Goal: Task Accomplishment & Management: Complete application form

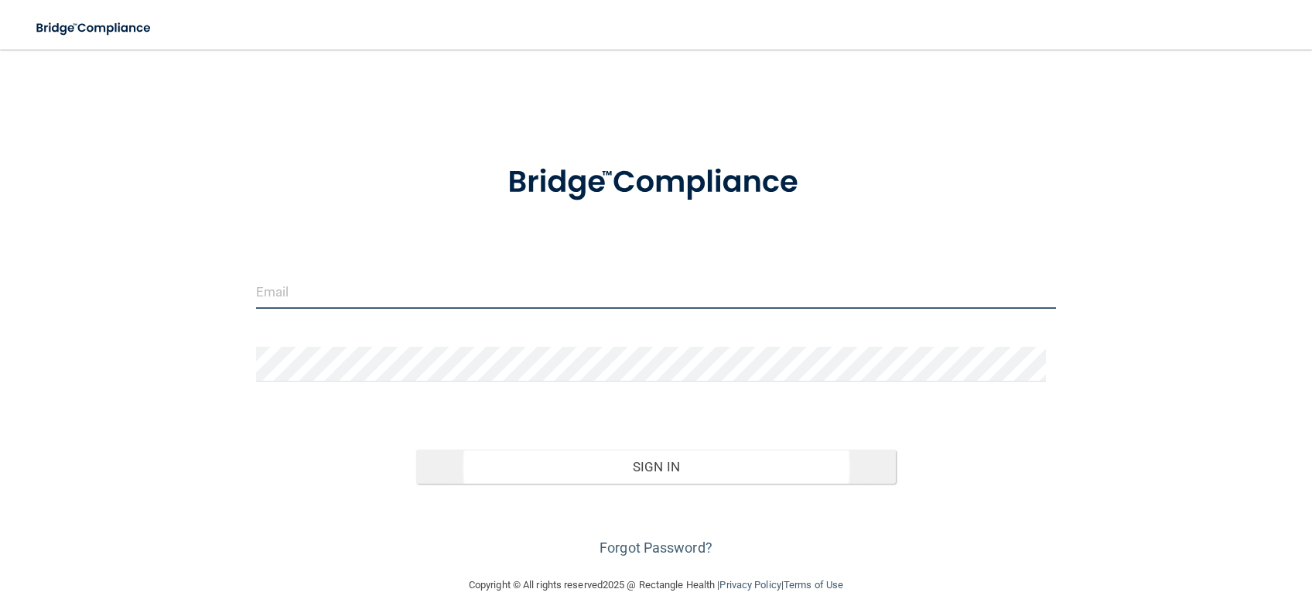
type input "[EMAIL_ADDRESS][DOMAIN_NAME]"
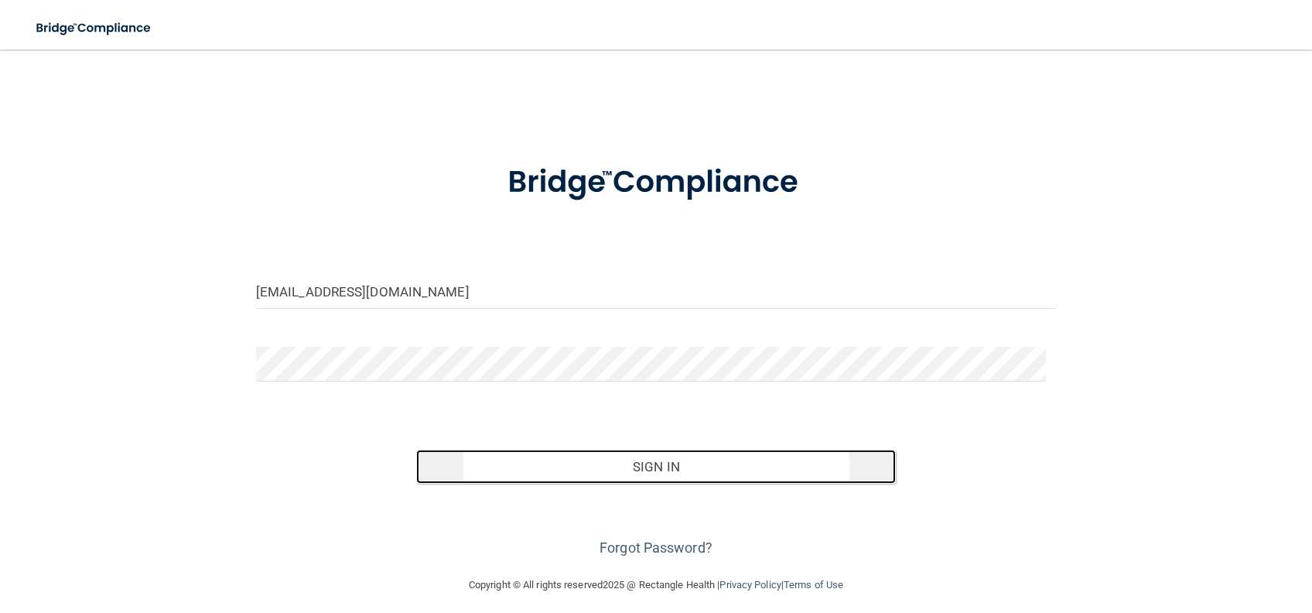
click at [602, 477] on button "Sign In" at bounding box center [656, 467] width 480 height 34
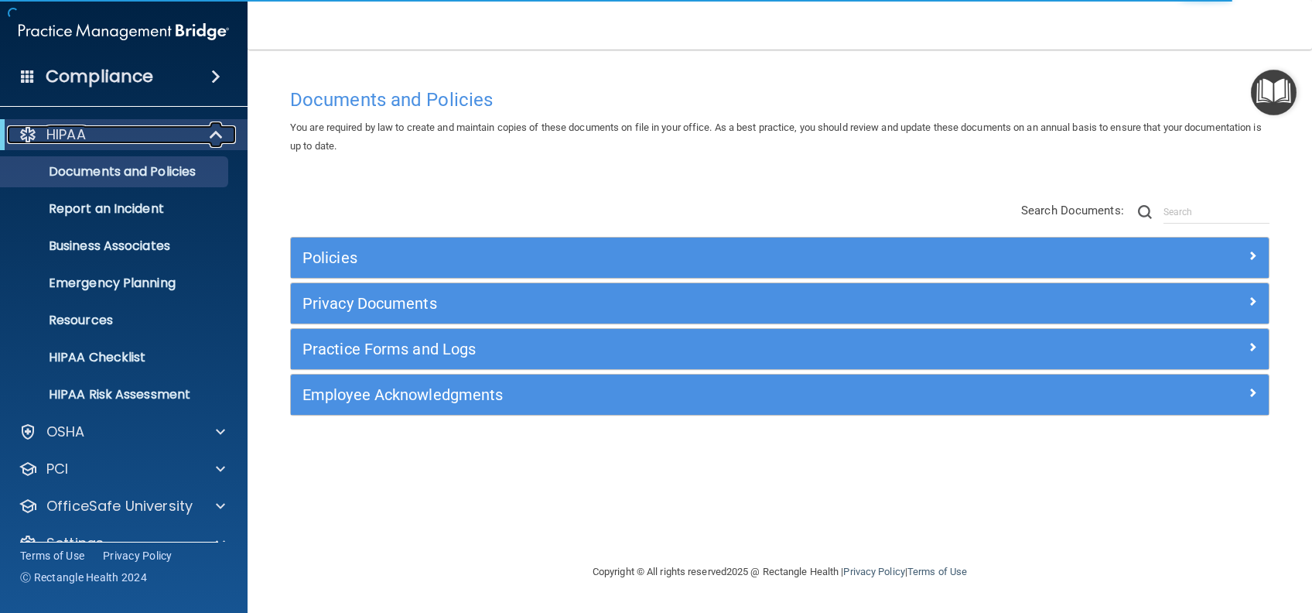
click at [216, 139] on span at bounding box center [217, 134] width 13 height 19
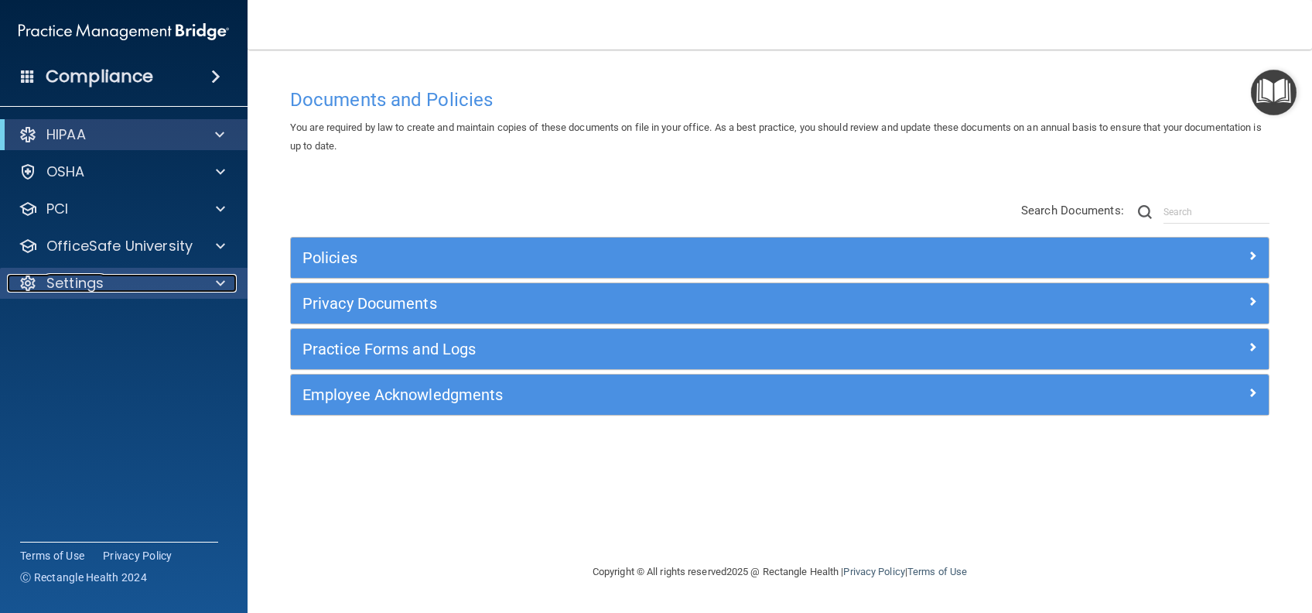
click at [221, 276] on span at bounding box center [220, 283] width 9 height 19
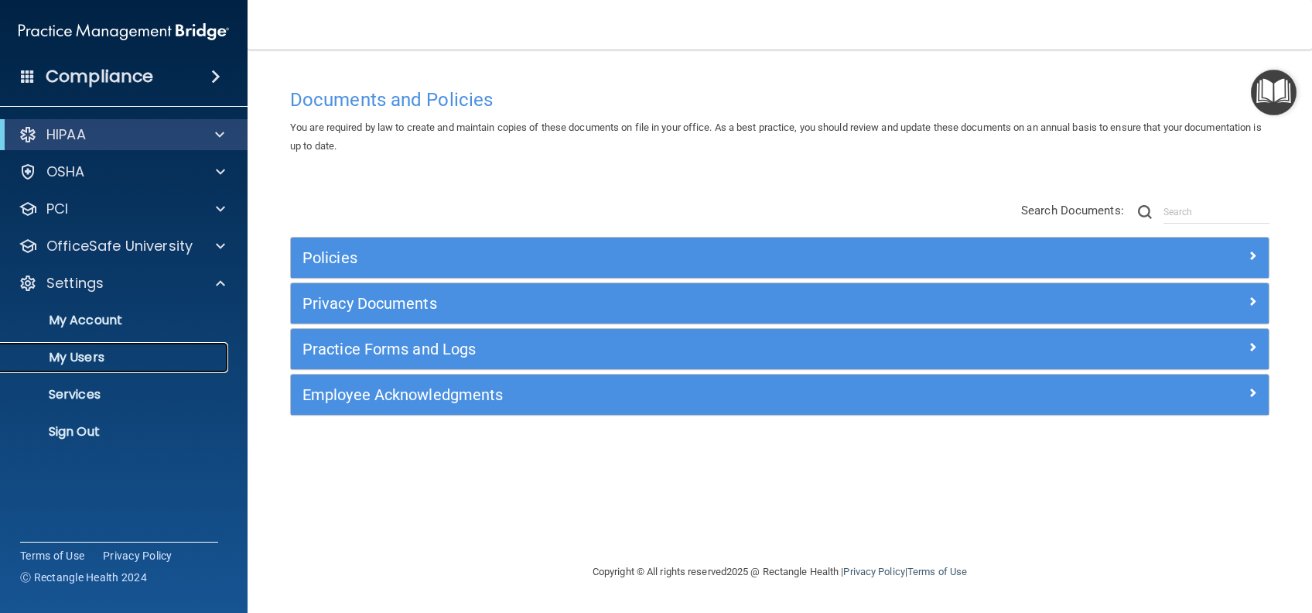
click at [77, 356] on p "My Users" at bounding box center [115, 357] width 211 height 15
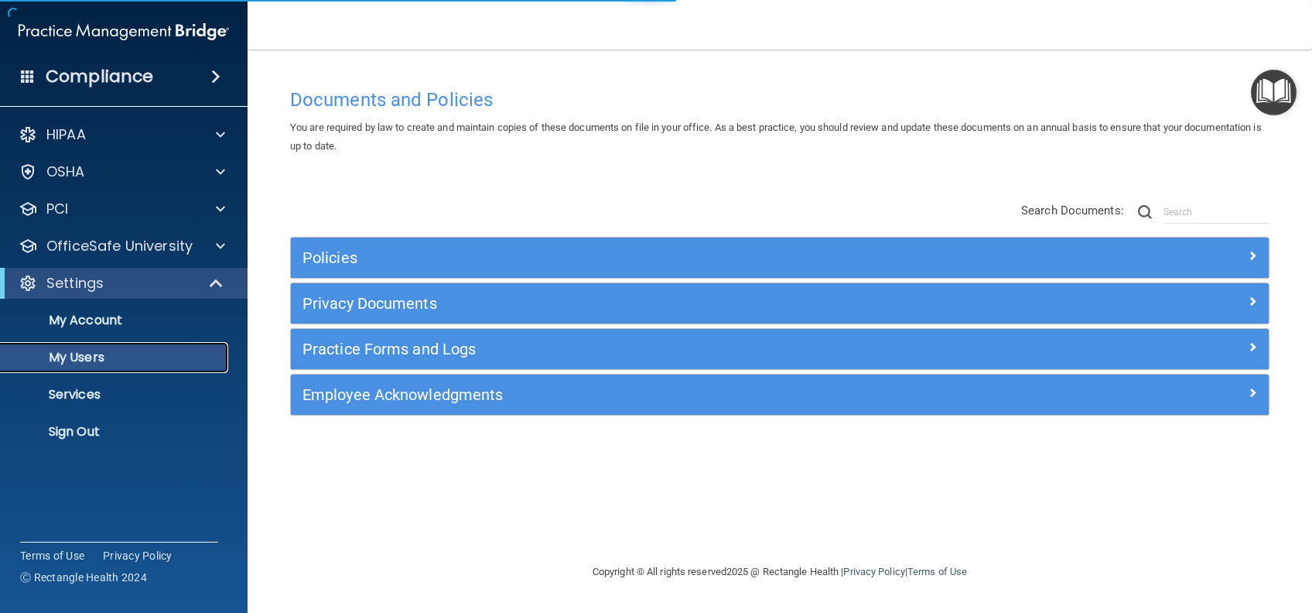
select select "20"
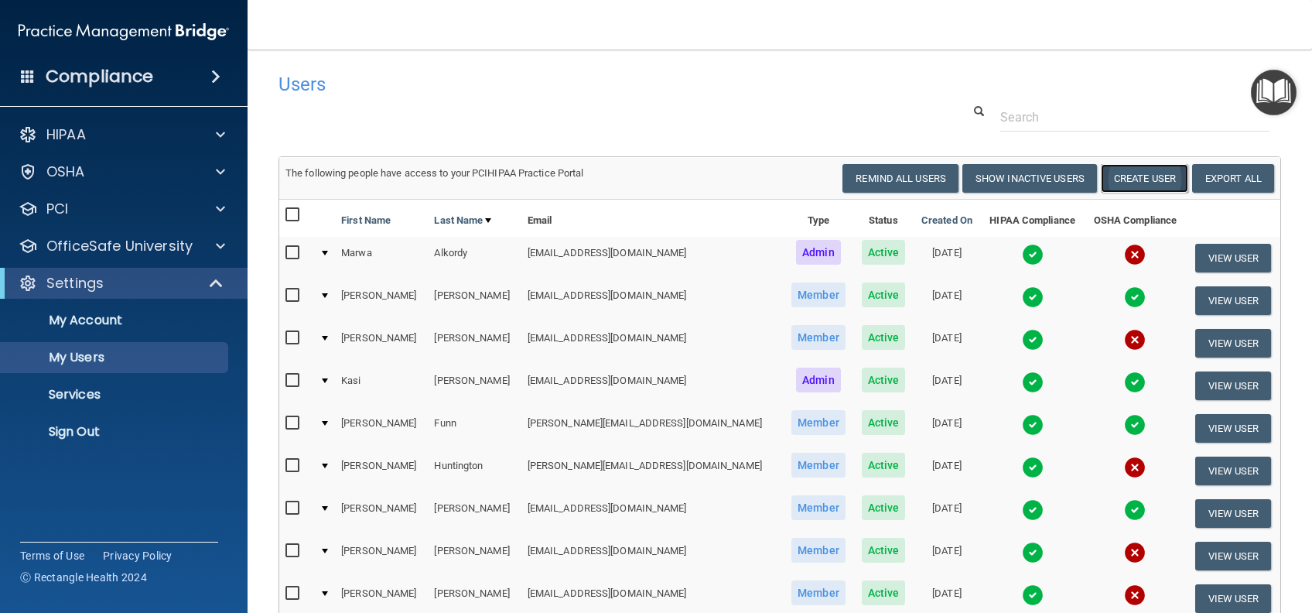
click at [1133, 174] on button "Create User" at bounding box center [1144, 178] width 87 height 29
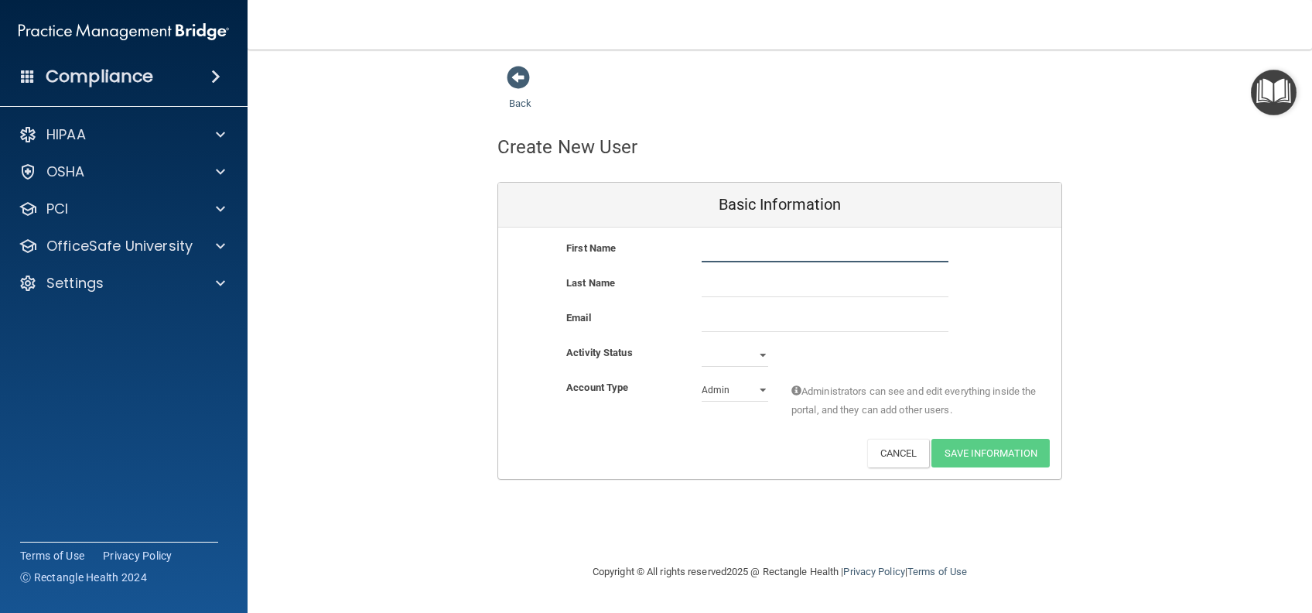
click at [774, 249] on input "text" at bounding box center [825, 250] width 247 height 23
type input "[PERSON_NAME]"
click at [756, 290] on input "text" at bounding box center [825, 285] width 247 height 23
type input "s"
type input "[DEMOGRAPHIC_DATA]"
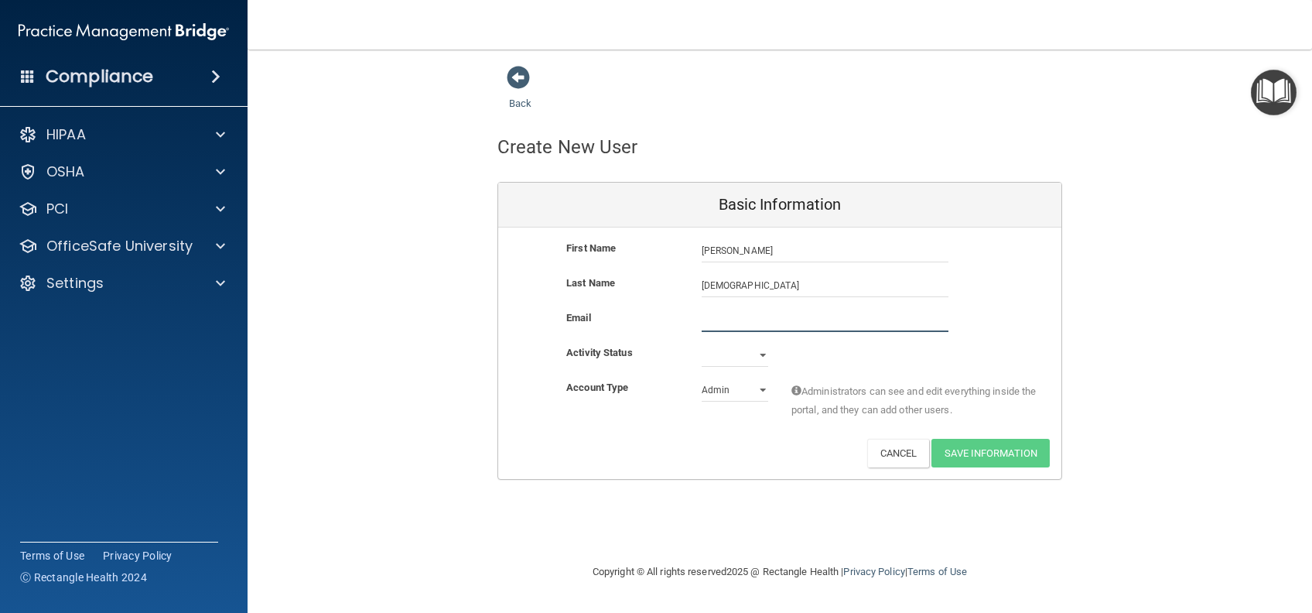
click at [737, 327] on input "email" at bounding box center [825, 320] width 247 height 23
type input "[EMAIL_ADDRESS][DOMAIN_NAME]"
click at [759, 361] on select "Active Inactive" at bounding box center [735, 355] width 67 height 23
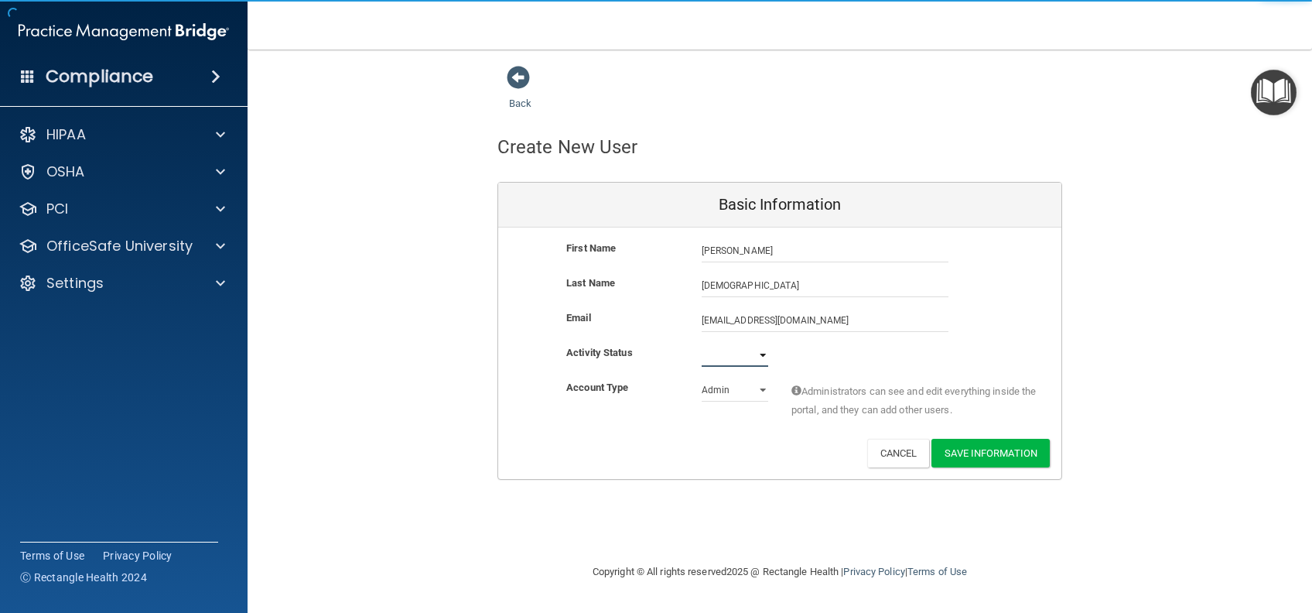
select select "active"
click at [702, 344] on select "Active Inactive" at bounding box center [735, 355] width 67 height 23
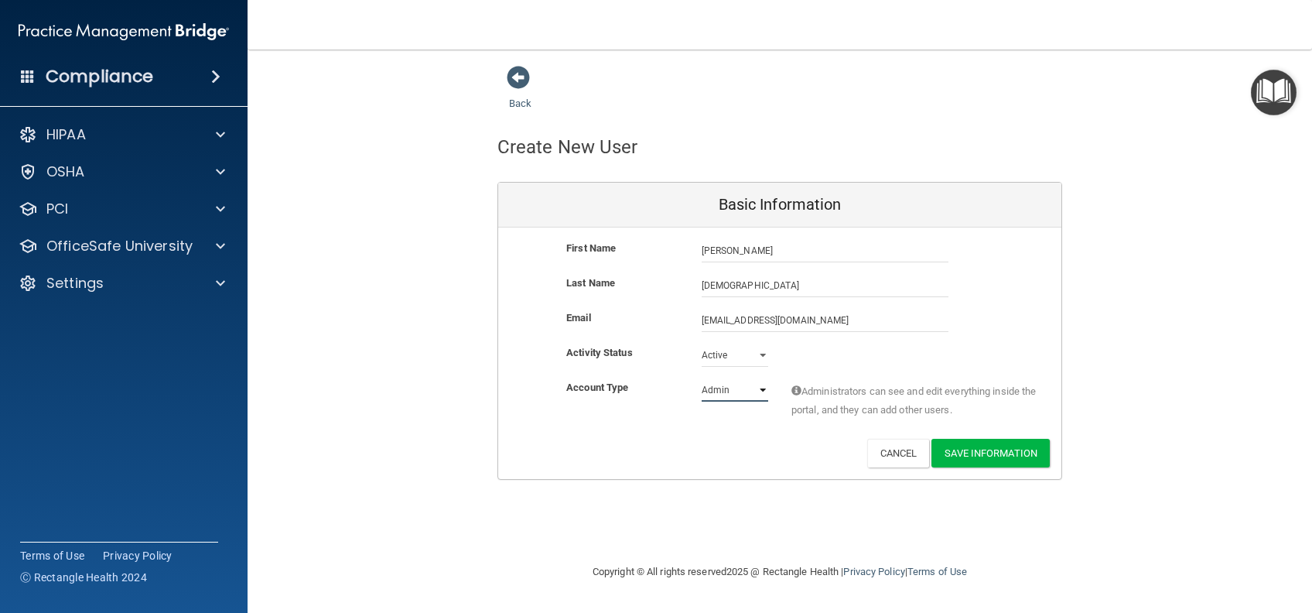
click at [754, 394] on select "Admin Member" at bounding box center [735, 389] width 67 height 23
select select "practice_member"
click at [702, 378] on select "Admin Member" at bounding box center [735, 389] width 67 height 23
click at [983, 440] on button "Save Information" at bounding box center [991, 453] width 118 height 29
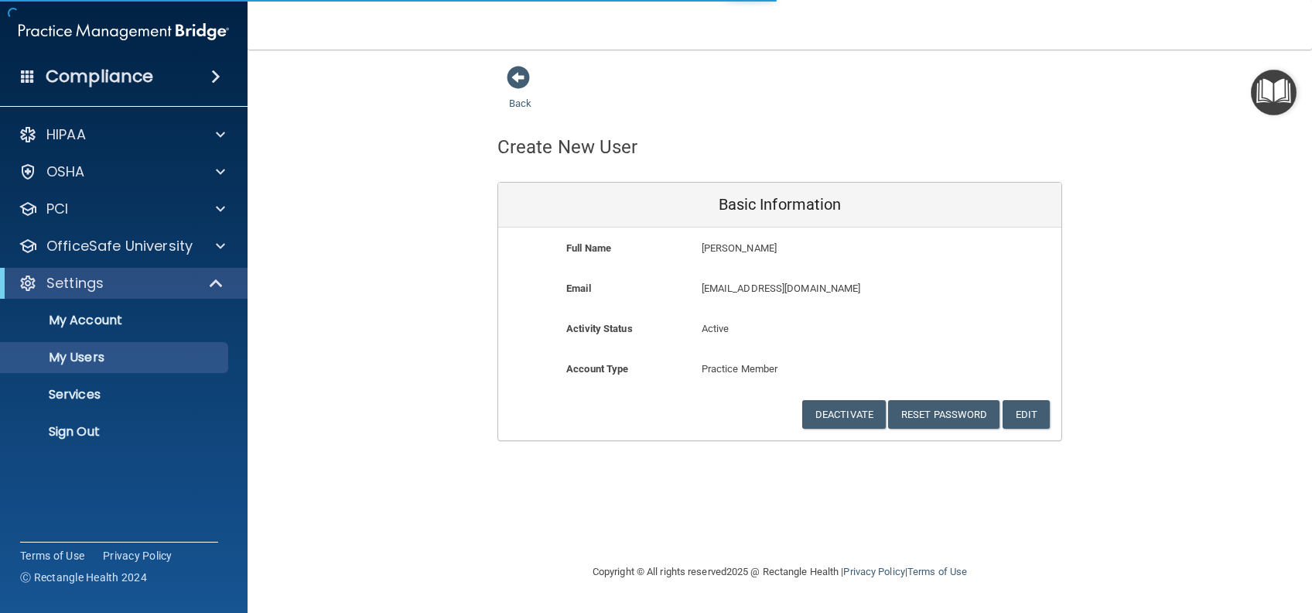
select select "20"
